Goal: Navigation & Orientation: Find specific page/section

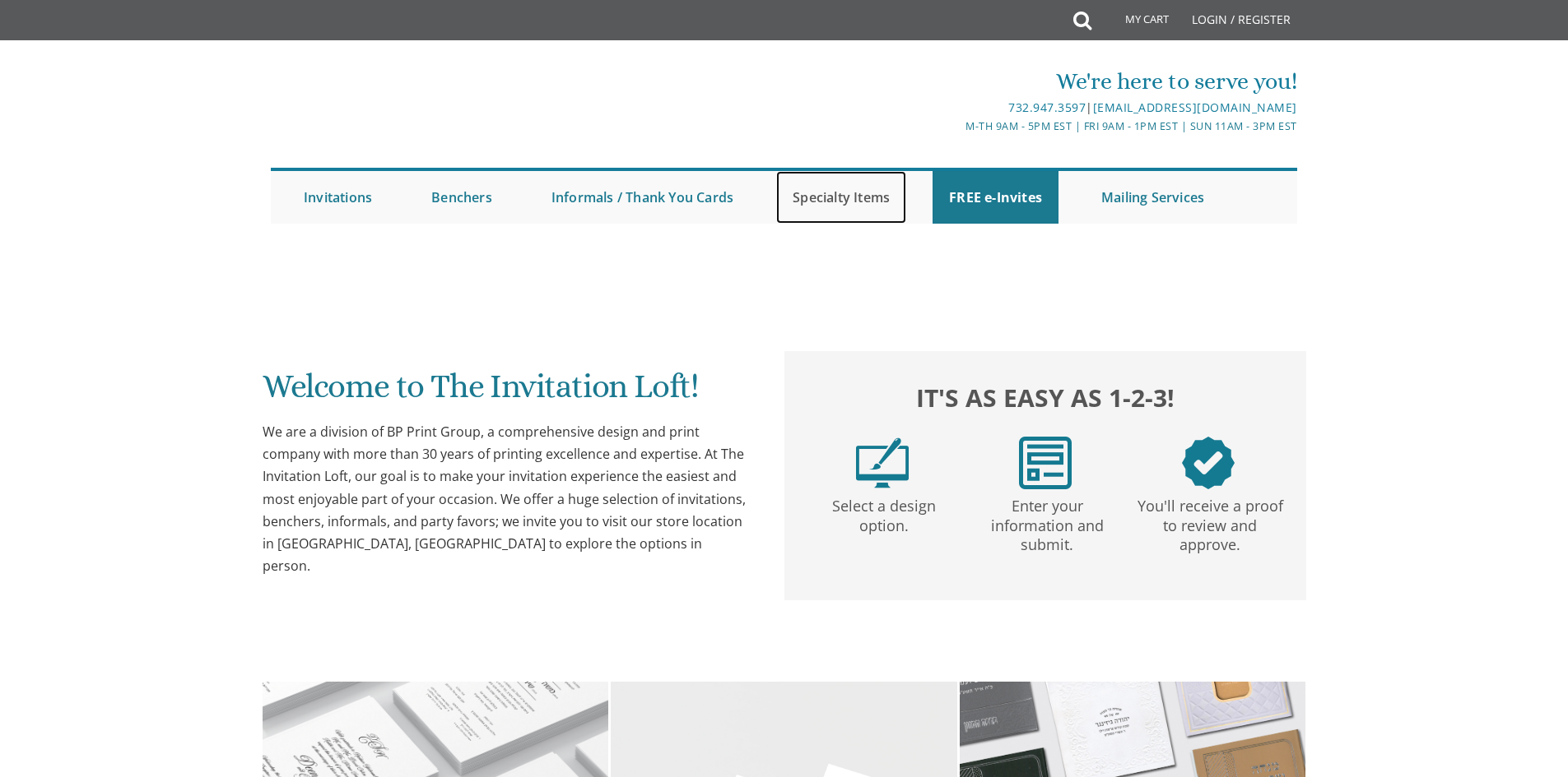
click at [861, 201] on link "Specialty Items" at bounding box center [841, 197] width 130 height 53
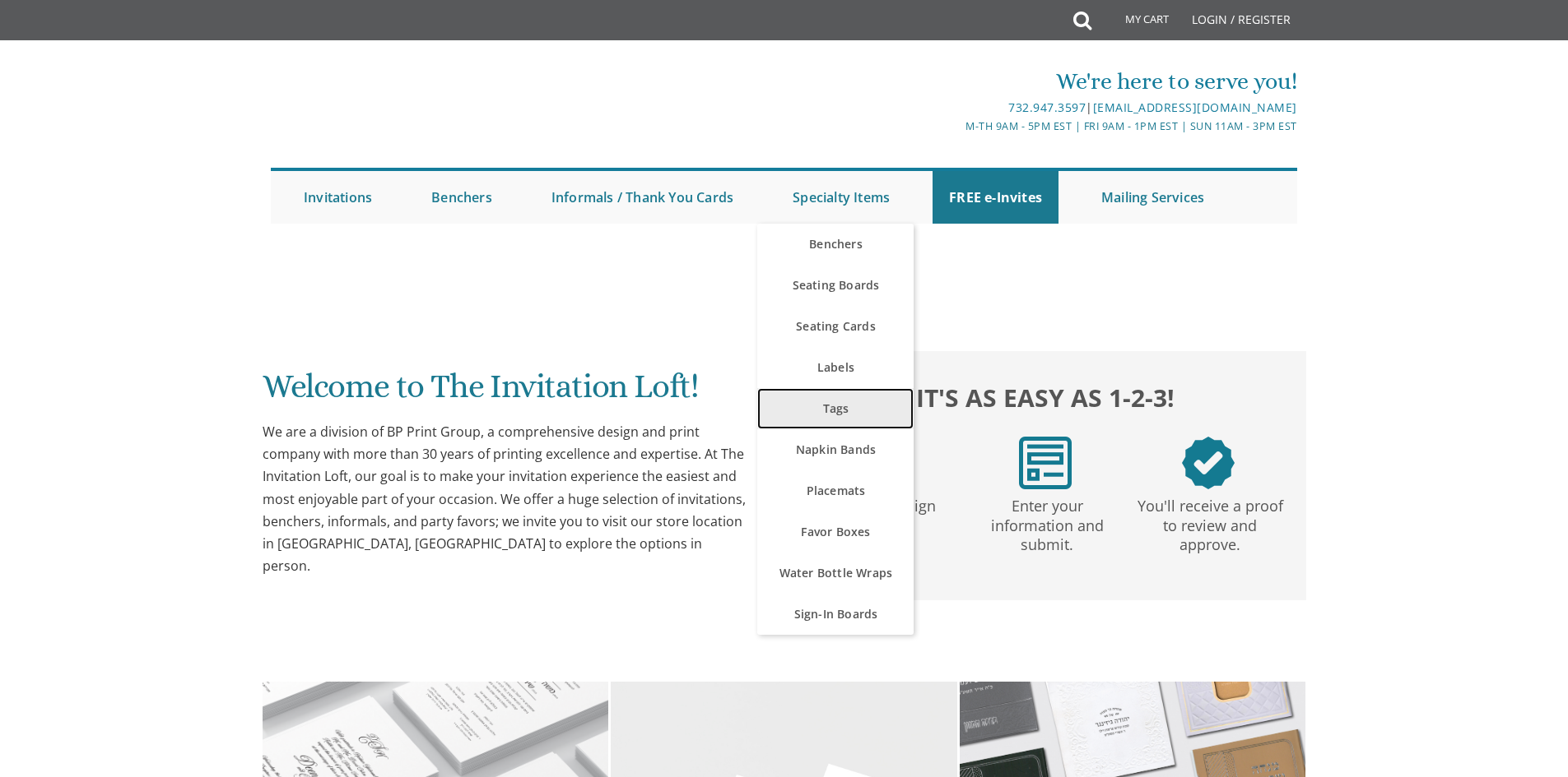
click at [843, 407] on link "Tags" at bounding box center [836, 408] width 157 height 41
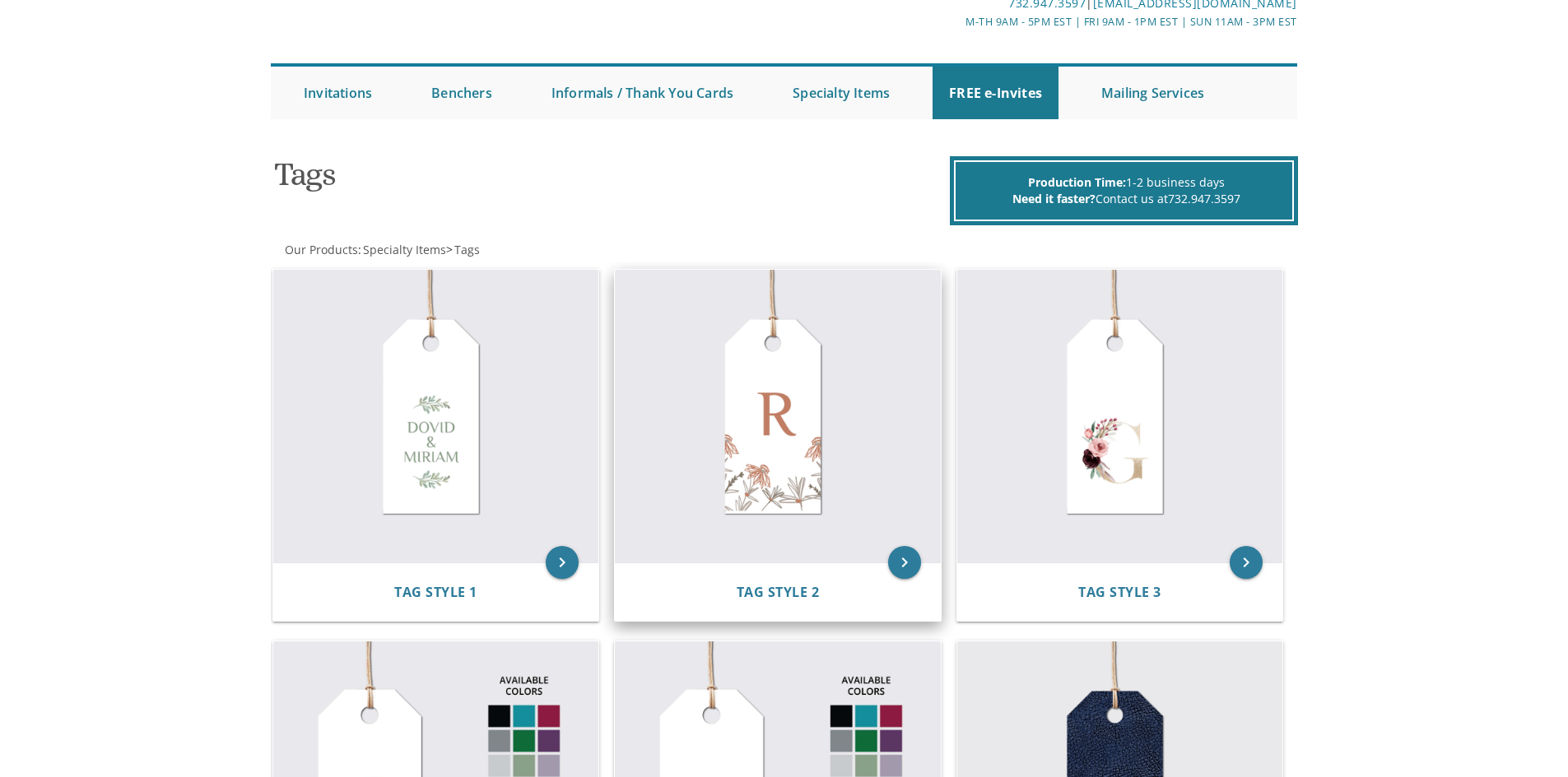
scroll to position [246, 0]
